Goal: Information Seeking & Learning: Learn about a topic

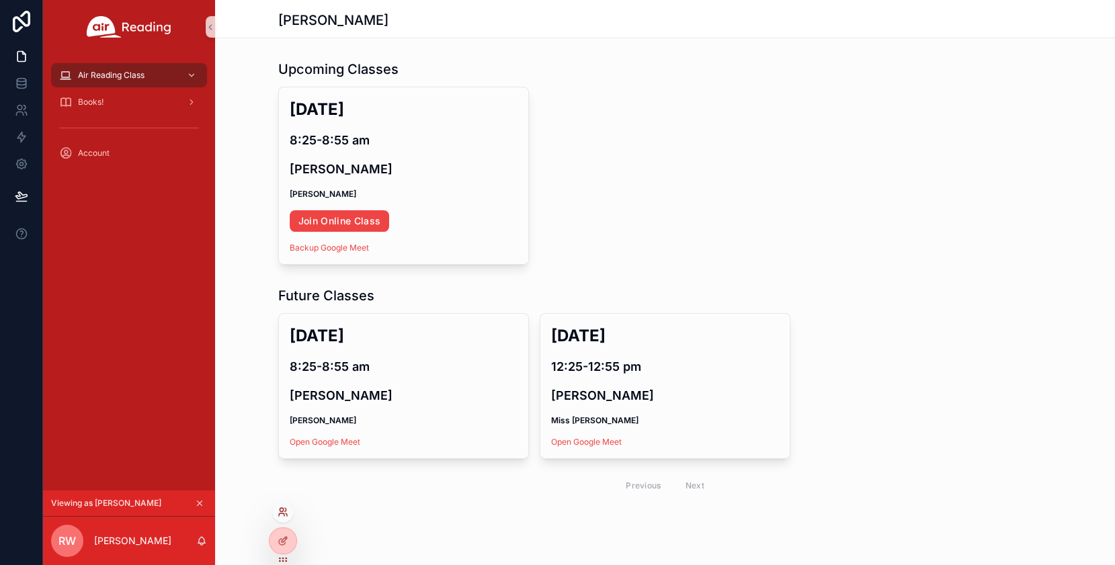
click at [286, 510] on icon at bounding box center [283, 512] width 11 height 11
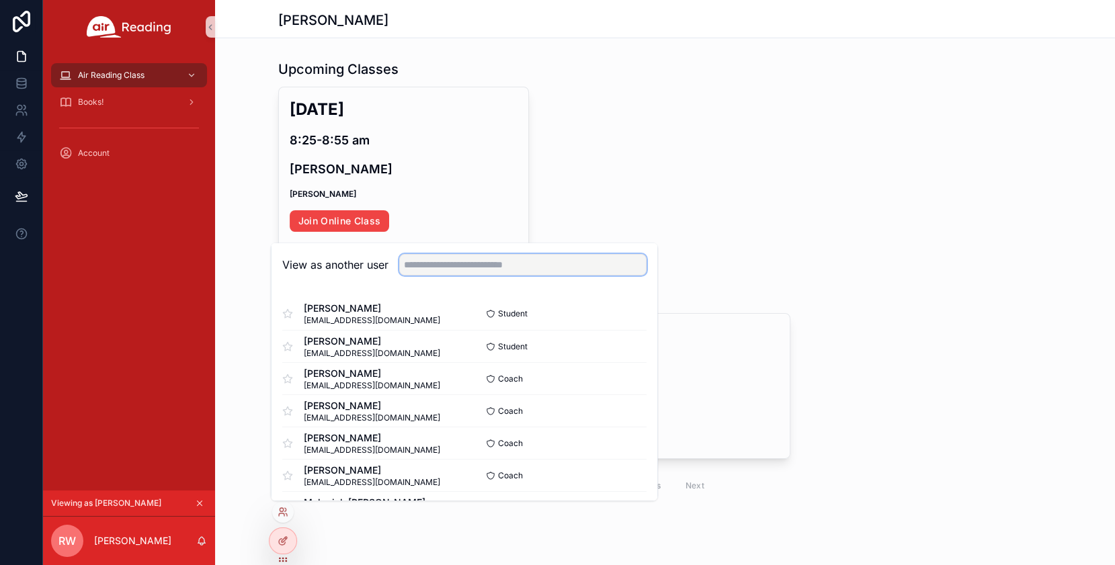
click at [456, 270] on input "text" at bounding box center [522, 265] width 247 height 22
paste input "**********"
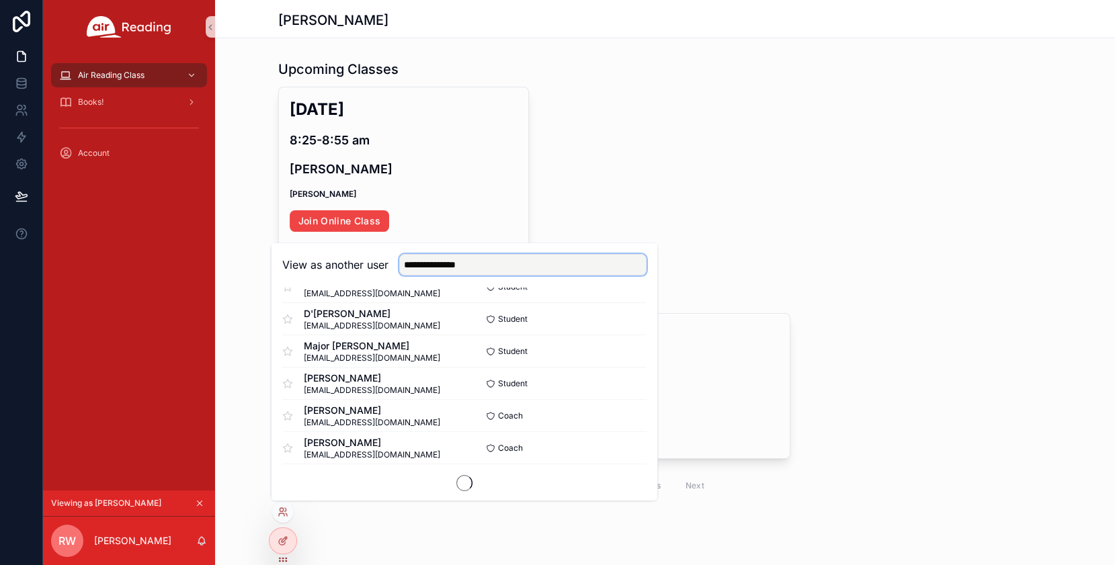
scroll to position [805, 0]
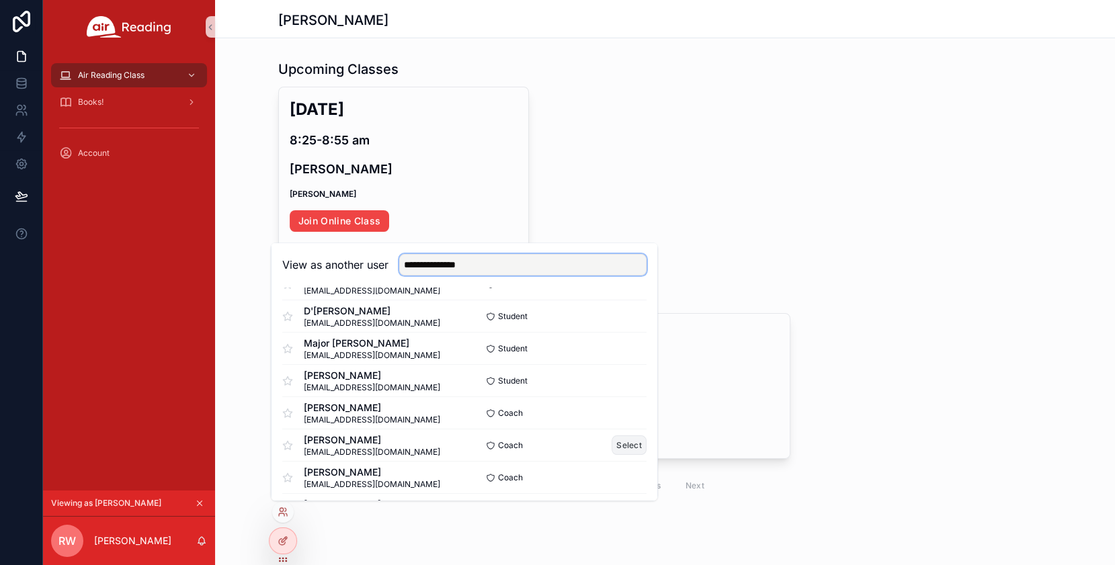
type input "**********"
click at [631, 442] on button "Select" at bounding box center [629, 445] width 35 height 19
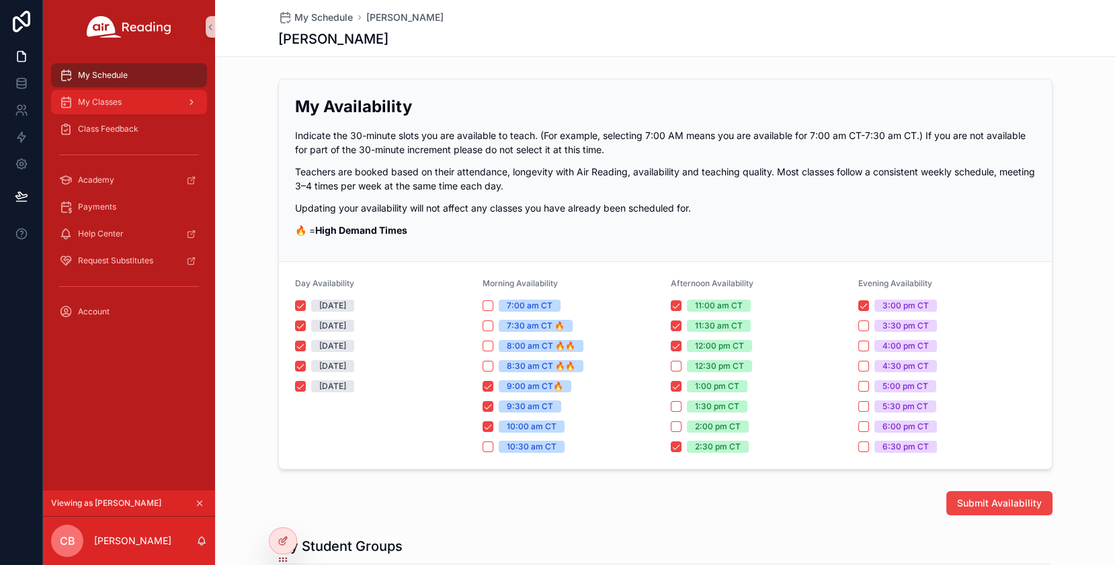
click at [138, 104] on div "My Classes" at bounding box center [129, 102] width 140 height 22
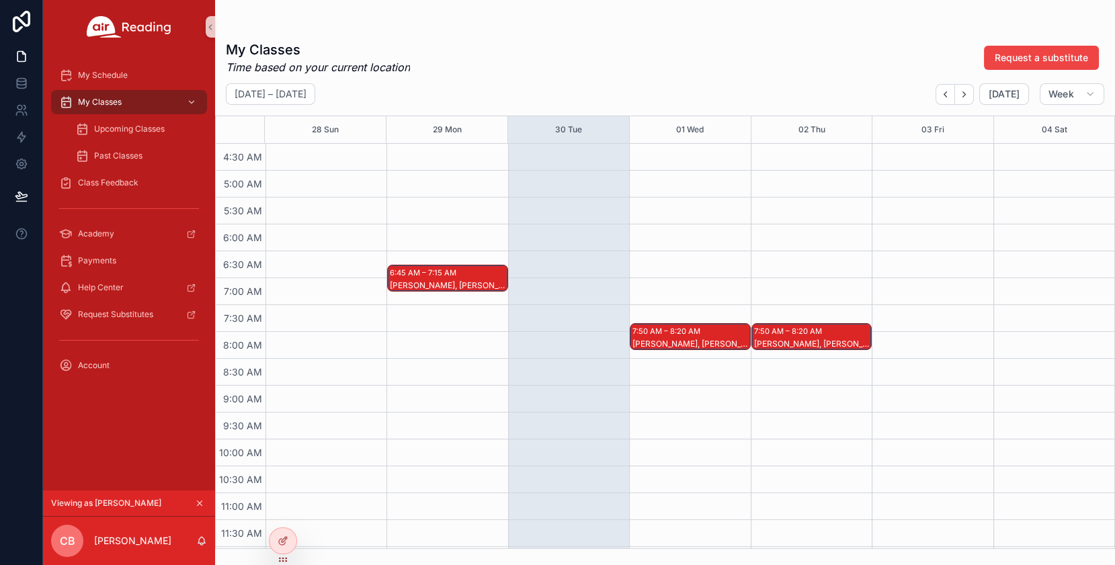
scroll to position [245, 0]
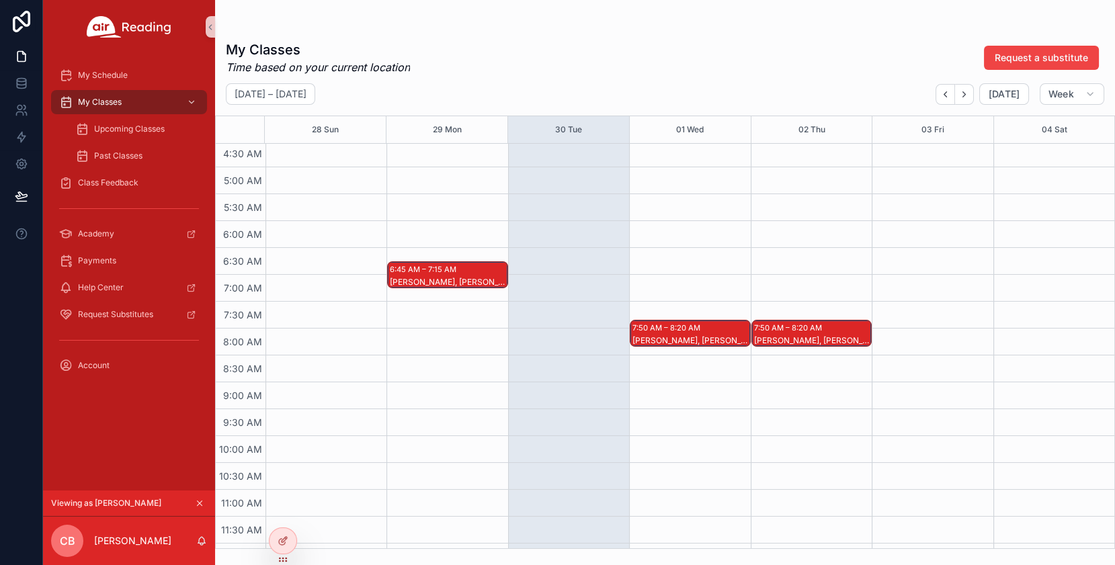
click at [691, 335] on div "[PERSON_NAME], [PERSON_NAME]" at bounding box center [691, 340] width 116 height 11
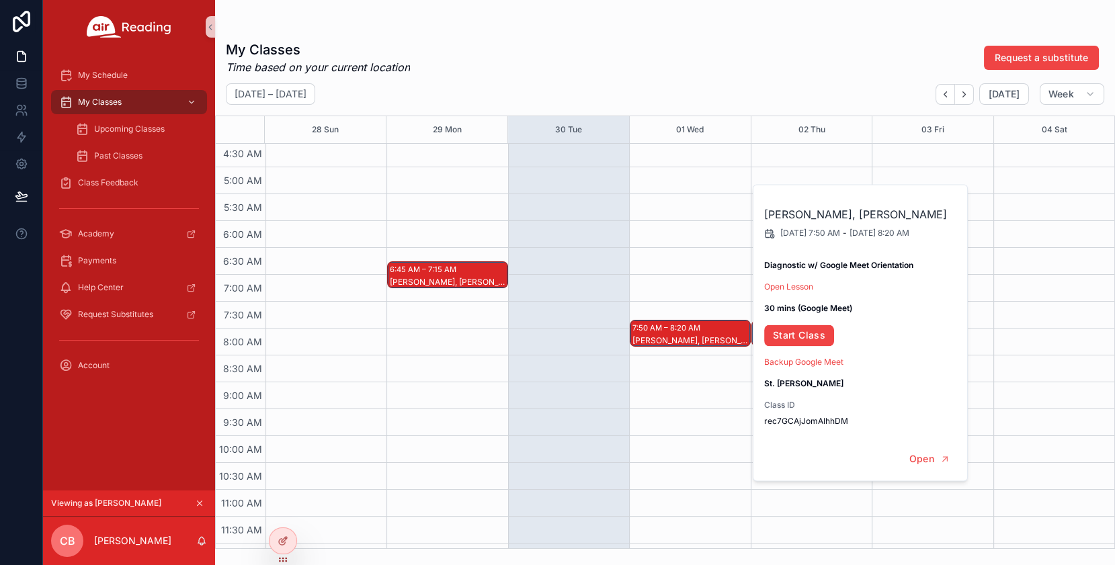
click at [692, 452] on div "7:50 AM – 8:20 AM [PERSON_NAME], [PERSON_NAME]" at bounding box center [689, 543] width 121 height 1291
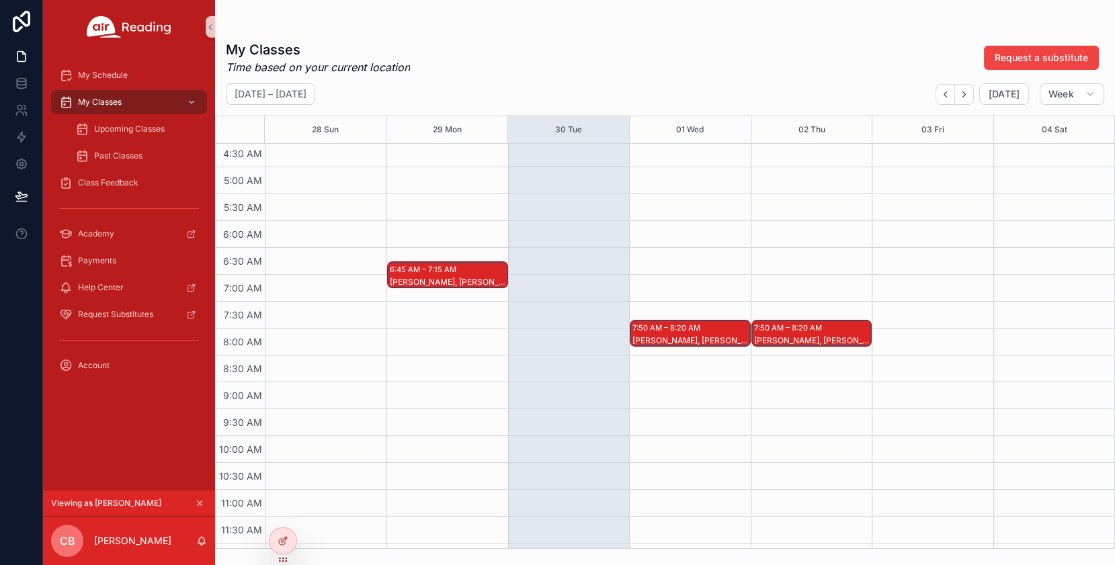
click at [819, 335] on div "[PERSON_NAME], [PERSON_NAME]" at bounding box center [812, 340] width 116 height 11
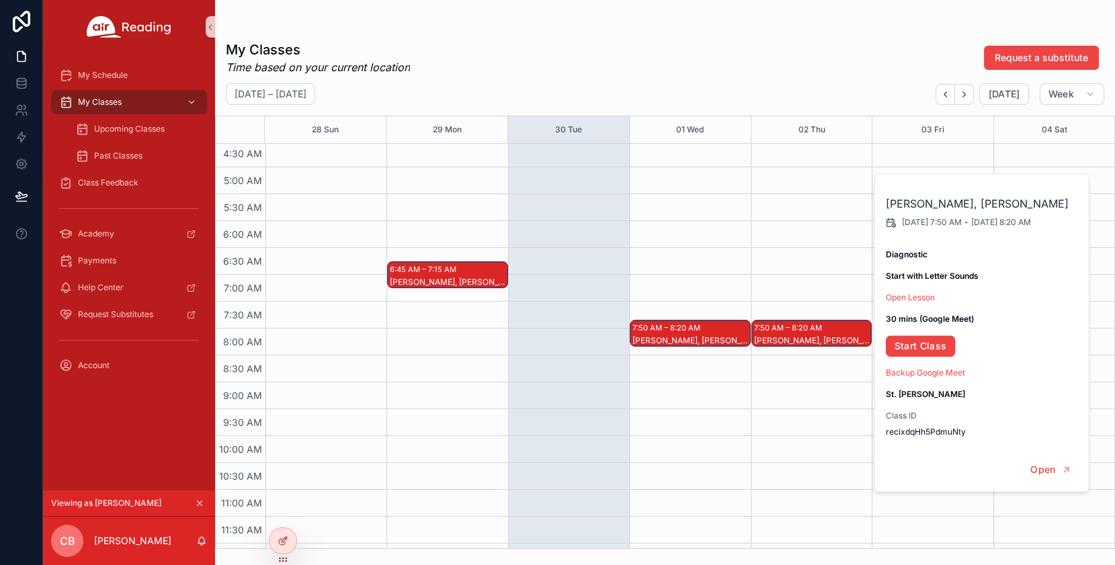
click at [784, 69] on div "My Classes Time based on your current location Request a substitute" at bounding box center [665, 57] width 879 height 35
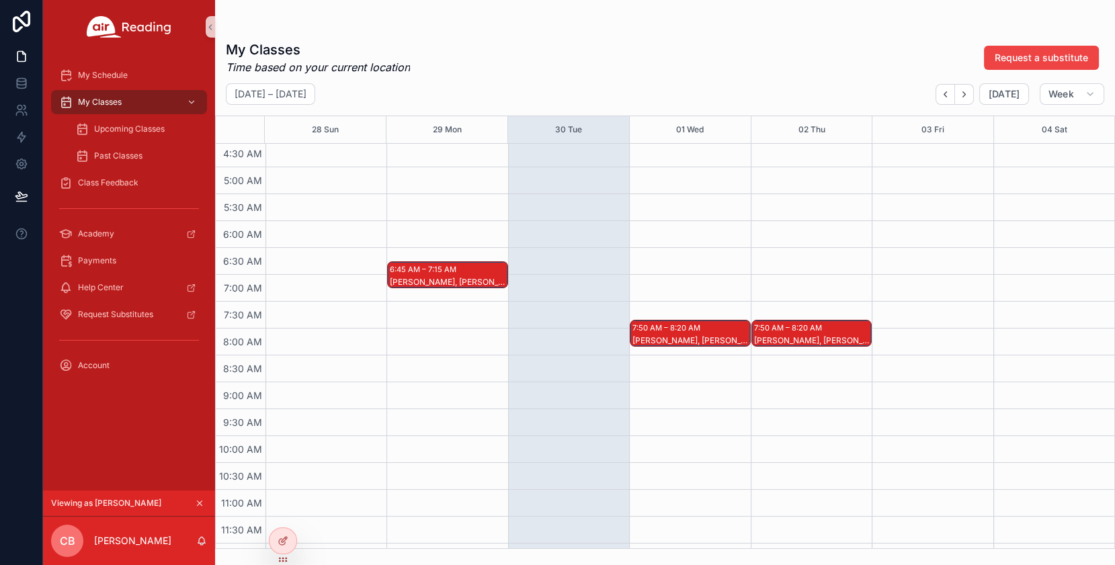
click at [683, 331] on div "7:50 AM – 8:20 AM" at bounding box center [668, 327] width 71 height 13
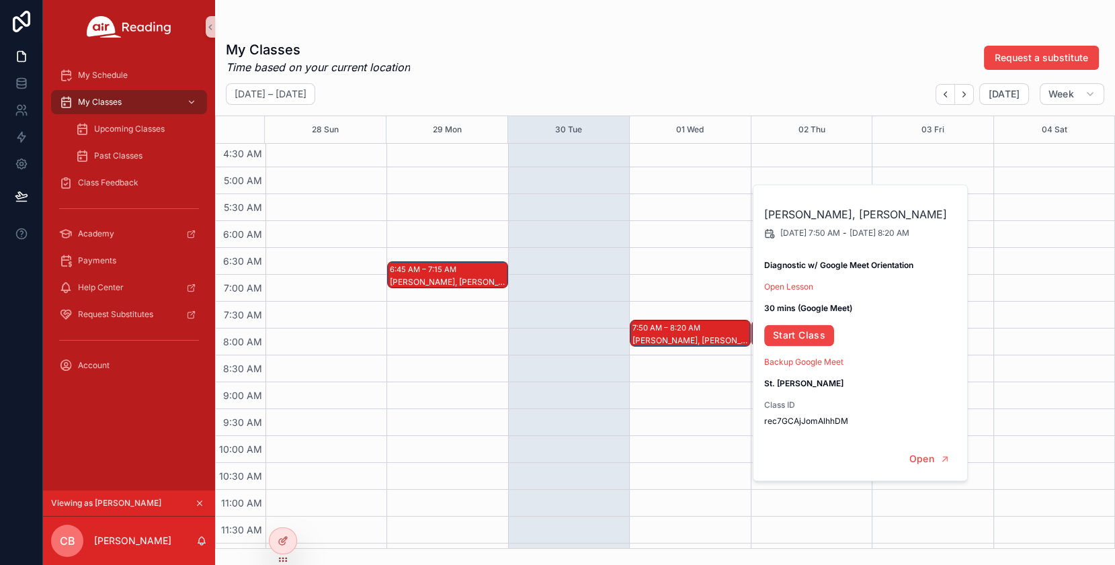
click at [741, 51] on div "My Classes Time based on your current location Request a substitute" at bounding box center [665, 57] width 879 height 35
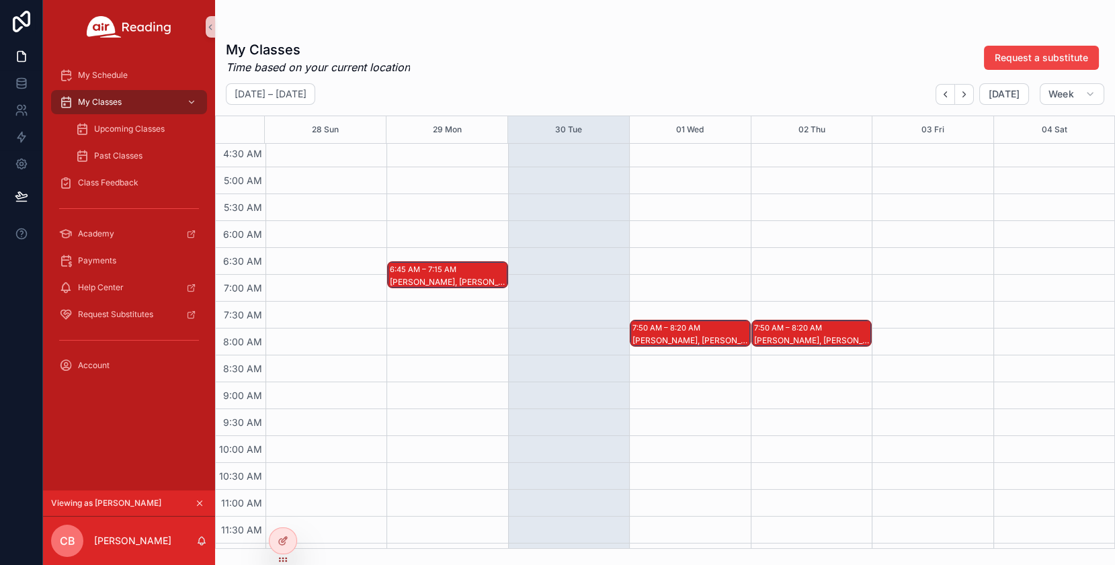
click at [812, 339] on div "[PERSON_NAME], [PERSON_NAME]" at bounding box center [812, 340] width 116 height 11
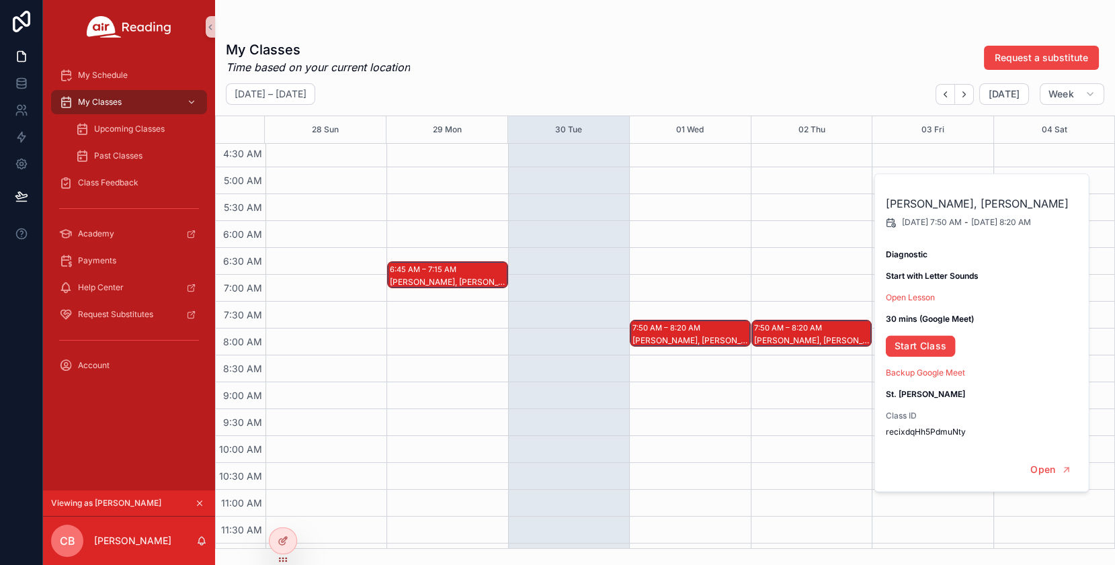
click at [784, 54] on div "My Classes Time based on your current location Request a substitute" at bounding box center [665, 57] width 879 height 35
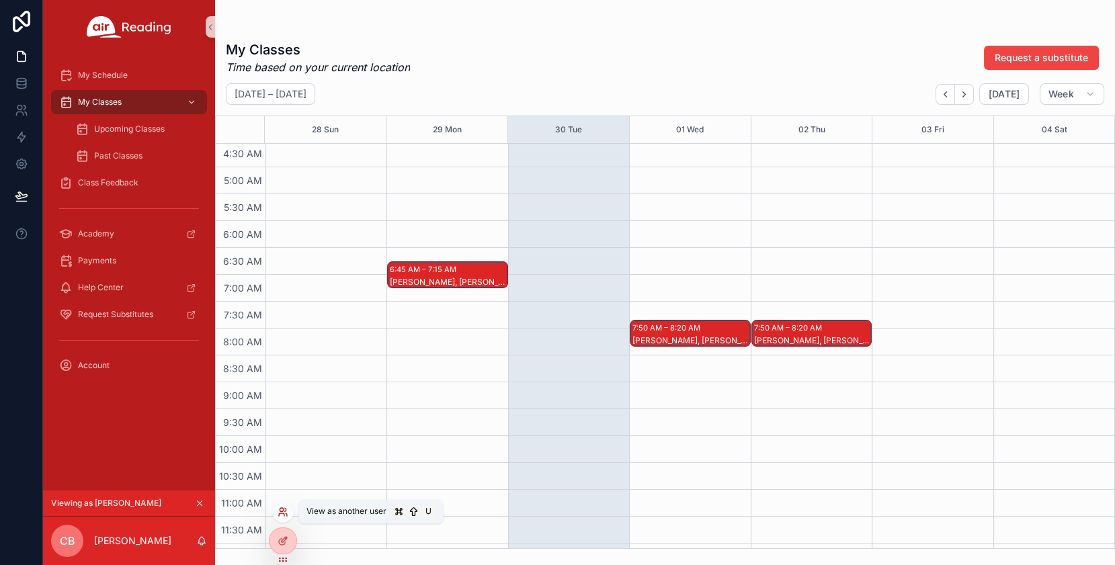
click at [282, 514] on icon at bounding box center [283, 512] width 11 height 11
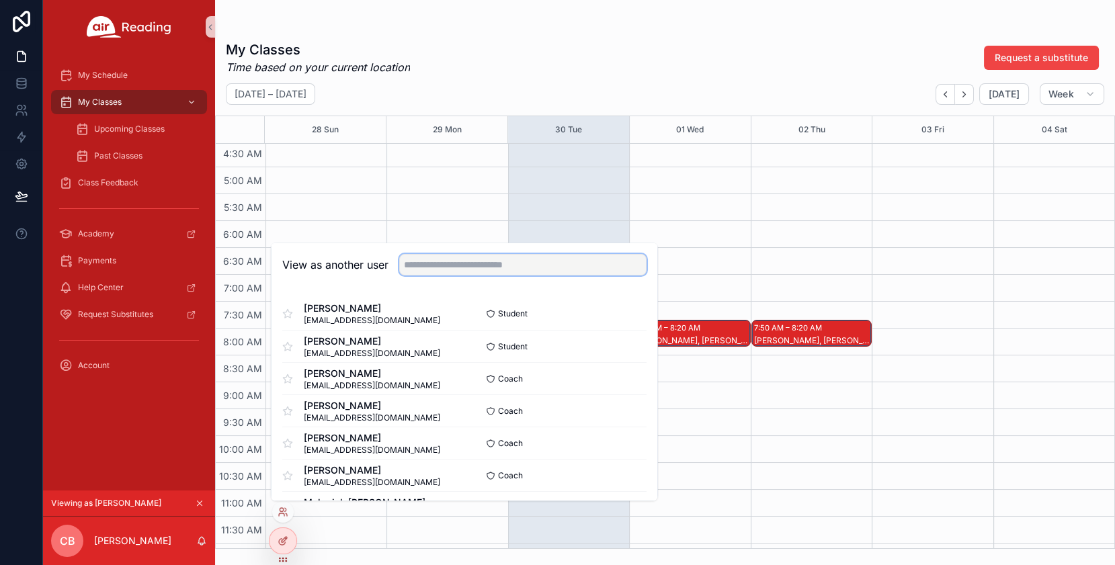
click at [432, 265] on input "text" at bounding box center [522, 265] width 247 height 22
paste input "**********"
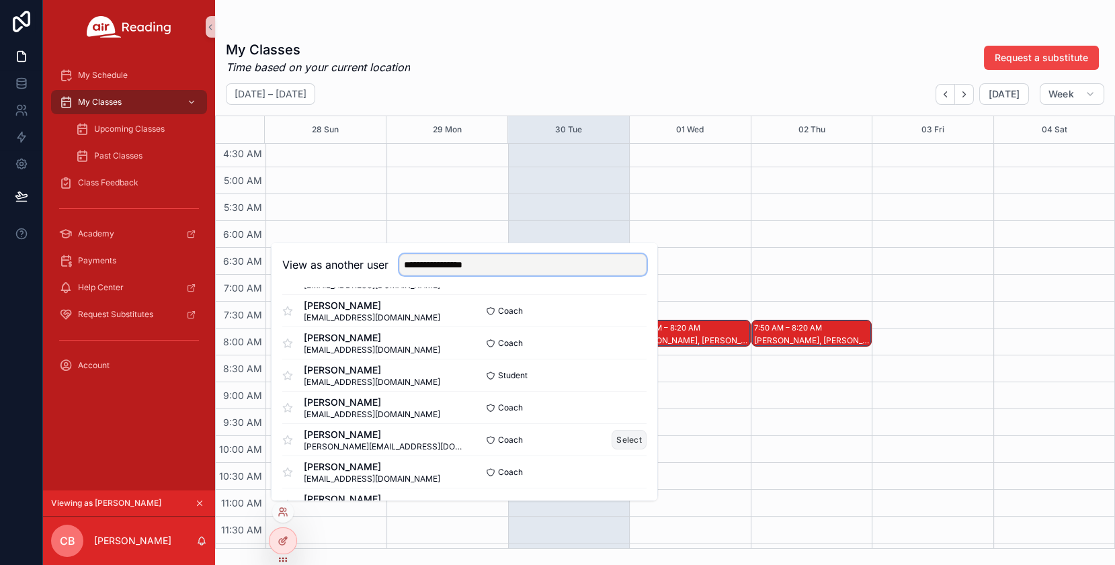
type input "**********"
click at [631, 441] on button "Select" at bounding box center [629, 439] width 35 height 19
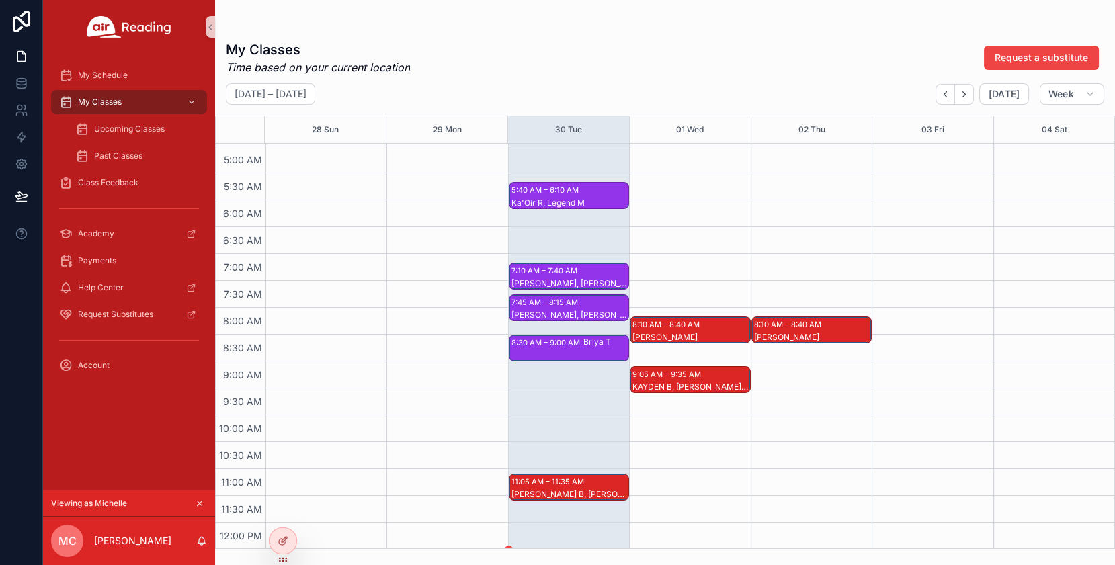
scroll to position [265, 0]
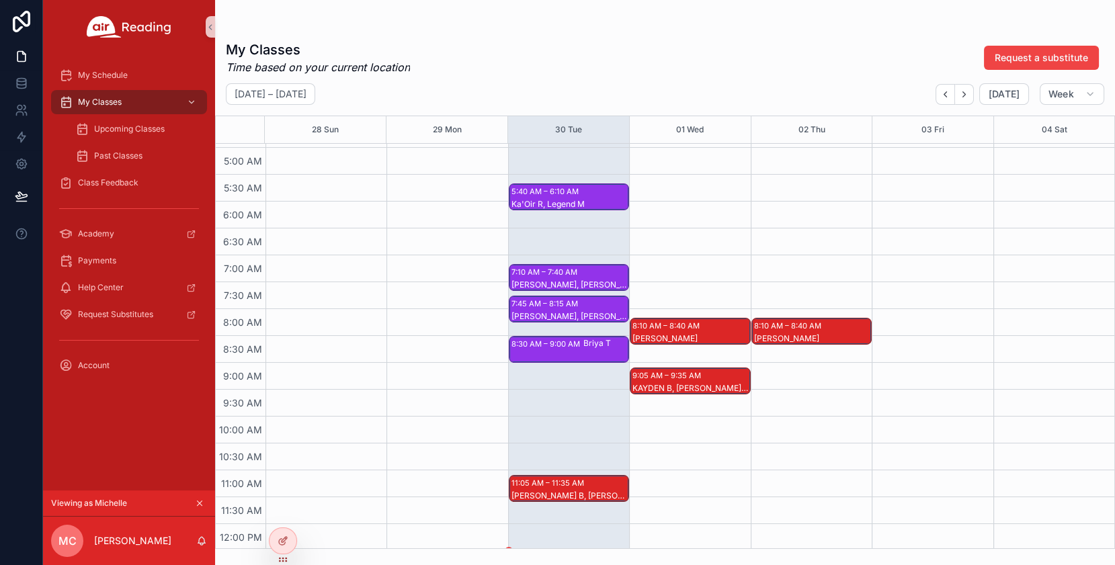
click at [702, 333] on div "Wyatt L" at bounding box center [691, 339] width 116 height 12
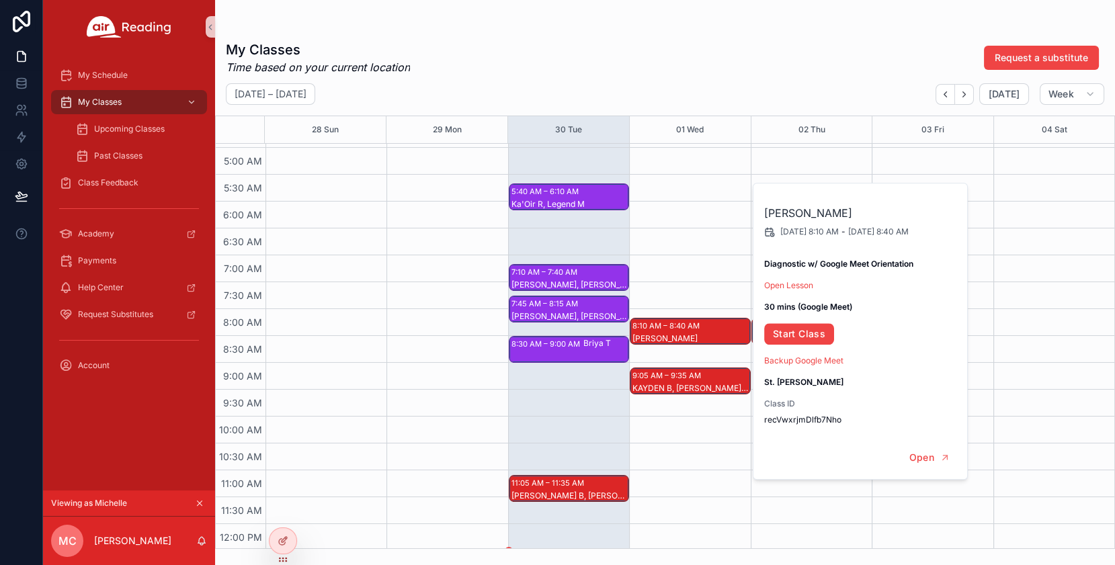
click at [705, 62] on div "My Classes Time based on your current location Request a substitute" at bounding box center [665, 57] width 879 height 35
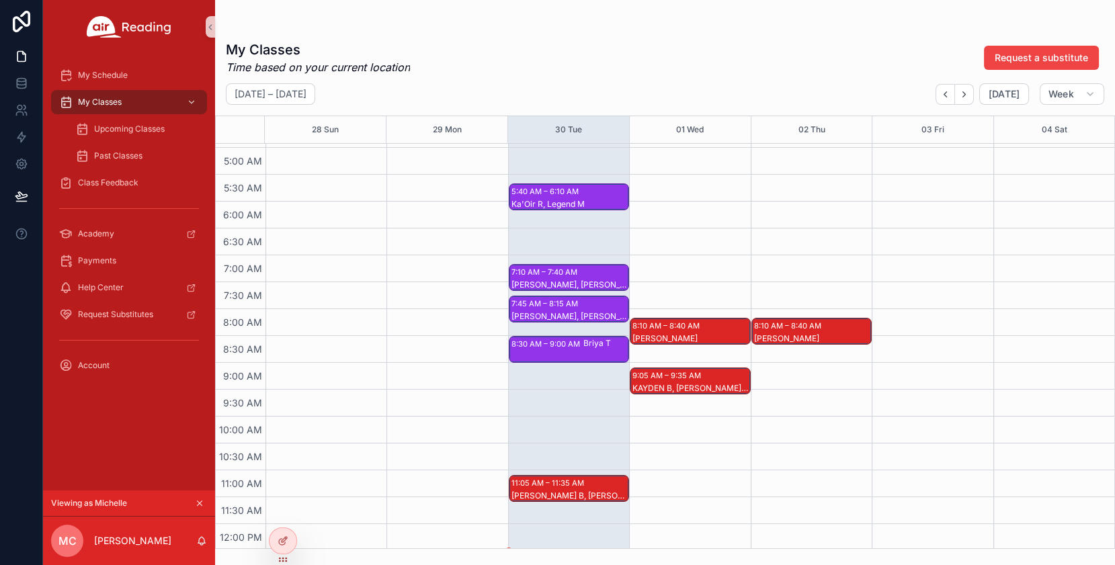
click at [678, 333] on div "8:10 AM – 8:40 AM Wyatt L" at bounding box center [690, 332] width 119 height 26
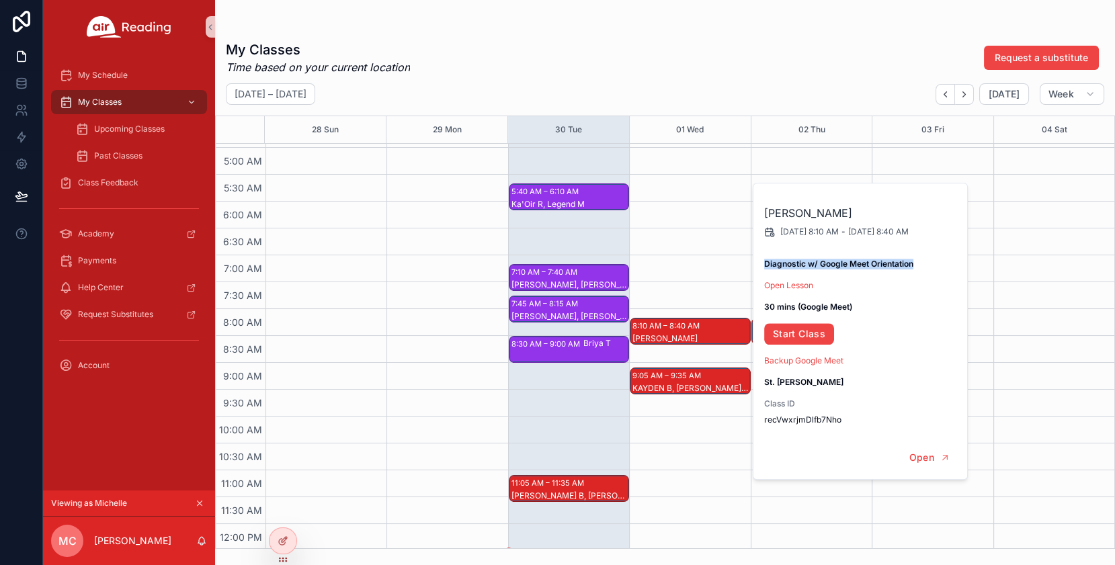
drag, startPoint x: 766, startPoint y: 264, endPoint x: 916, endPoint y: 264, distance: 150.6
click at [916, 264] on span "Diagnostic w/ Google Meet Orientation" at bounding box center [861, 264] width 194 height 11
copy strong "Diagnostic w/ Google Meet Orientation"
click at [788, 58] on div "My Classes Time based on your current location Request a substitute" at bounding box center [665, 57] width 879 height 35
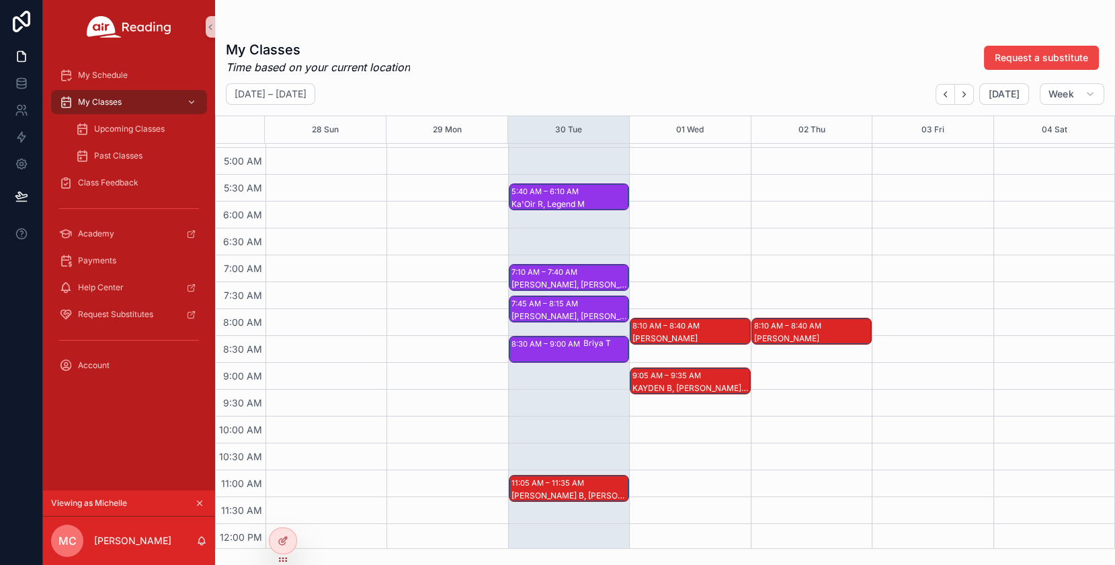
click at [872, 449] on div "scrollable content" at bounding box center [932, 524] width 121 height 1291
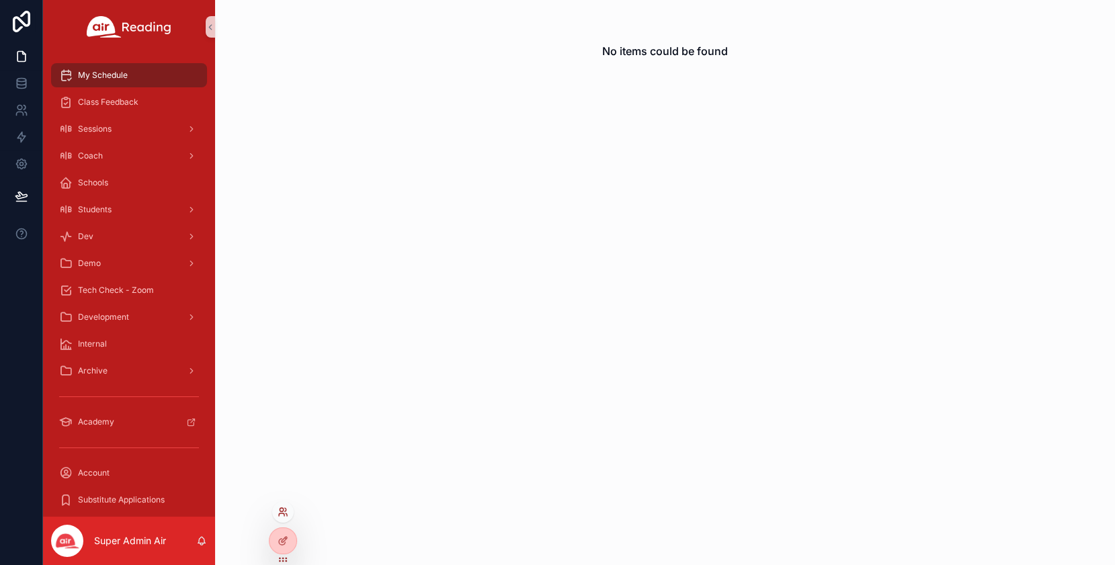
click at [280, 508] on icon at bounding box center [283, 512] width 11 height 11
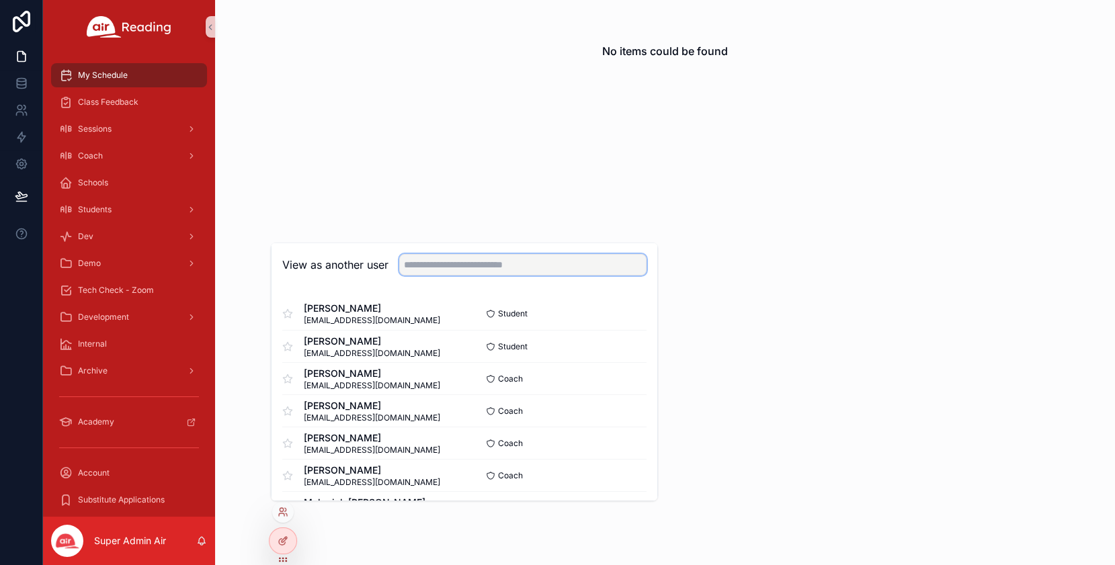
click at [487, 262] on input "text" at bounding box center [522, 265] width 247 height 22
paste input "**********"
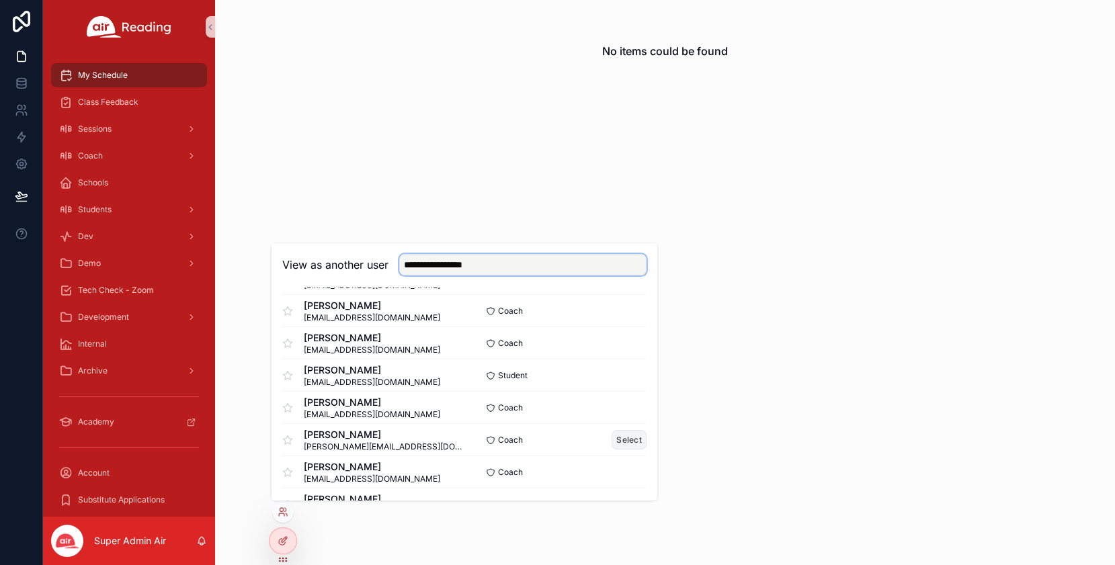
type input "**********"
click at [637, 440] on button "Select" at bounding box center [629, 439] width 35 height 19
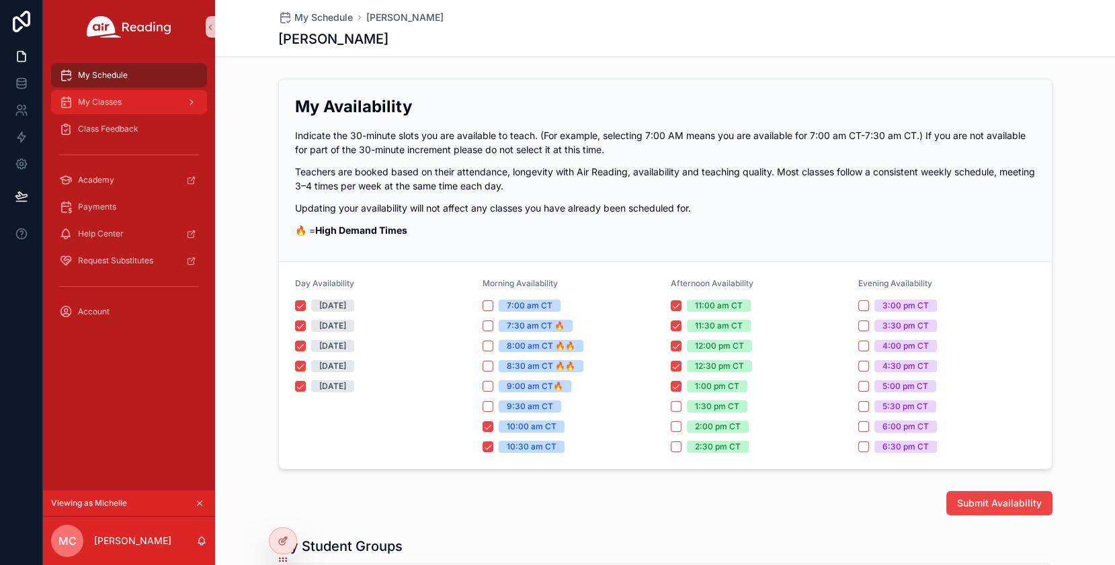
click at [120, 106] on span "My Classes" at bounding box center [100, 102] width 44 height 11
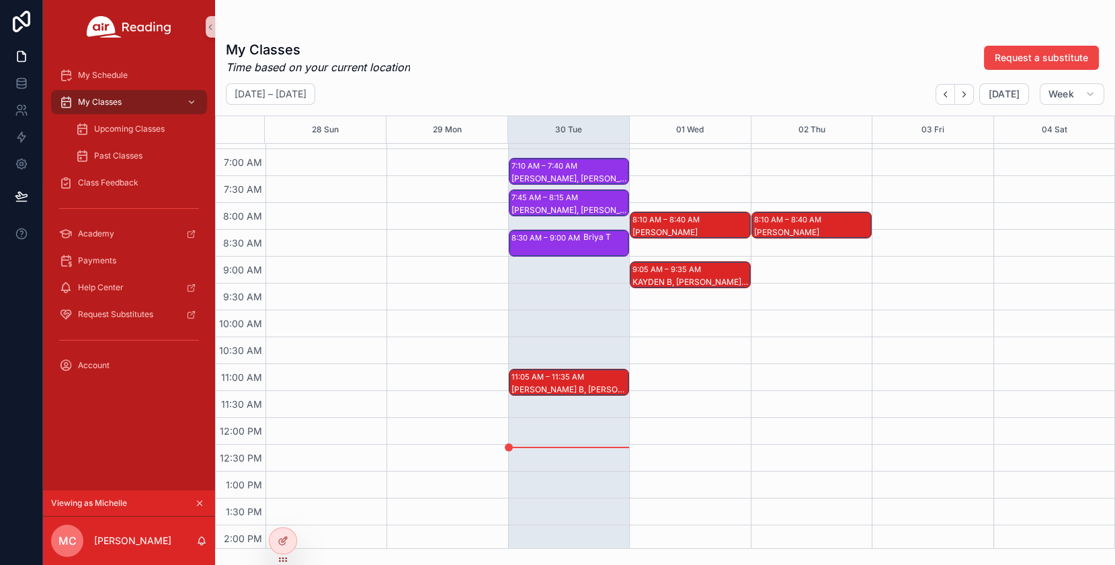
scroll to position [330, 0]
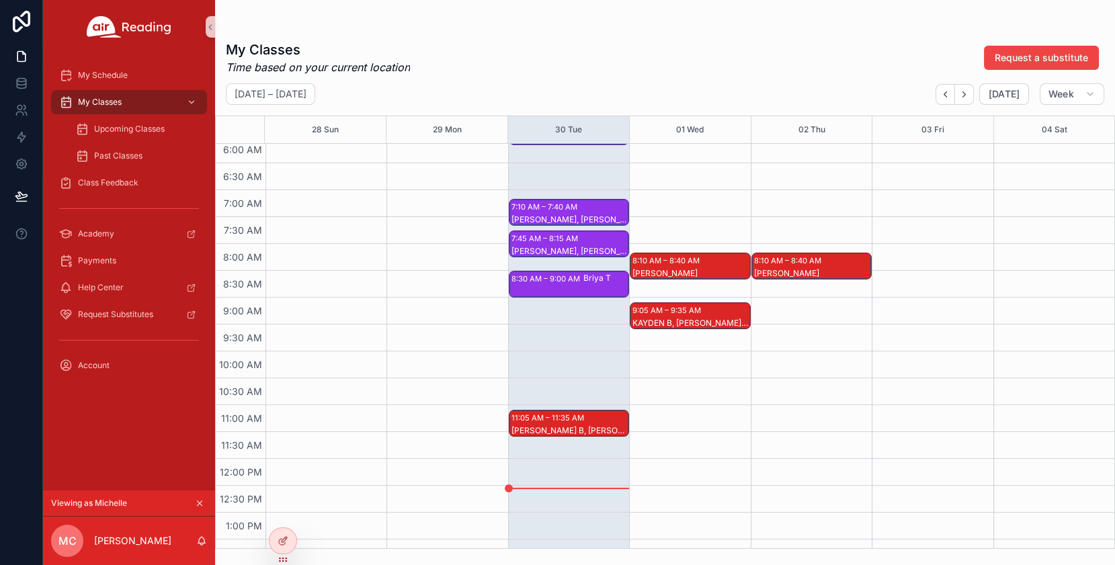
click at [824, 268] on div "Wyatt L" at bounding box center [812, 280] width 116 height 24
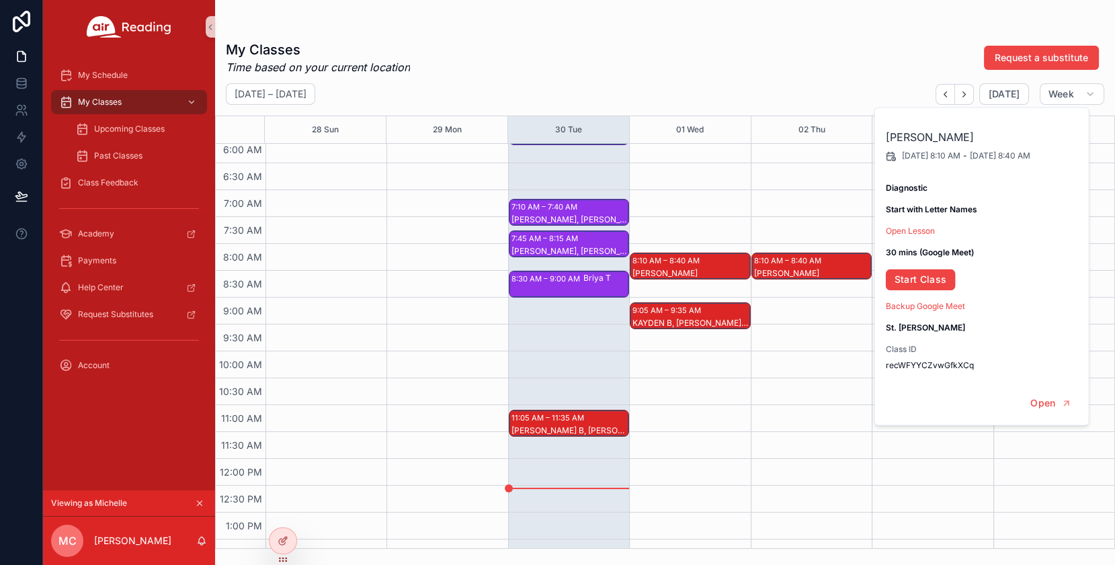
click at [799, 56] on div "My Classes Time based on your current location Request a substitute" at bounding box center [665, 57] width 879 height 35
